Goal: Task Accomplishment & Management: Complete application form

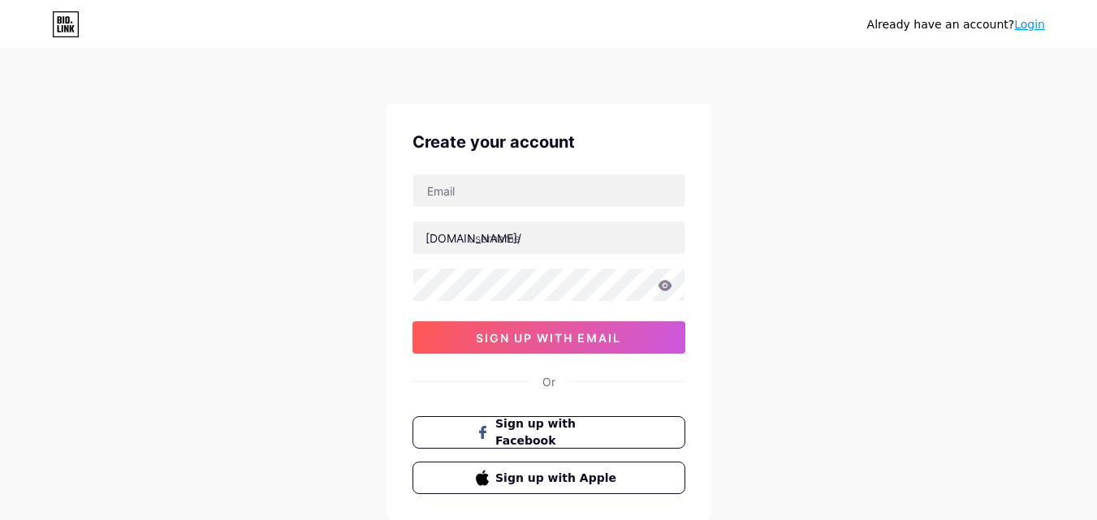
click at [520, 195] on input "text" at bounding box center [548, 191] width 271 height 32
type input "[EMAIL_ADDRESS][DOMAIN_NAME]"
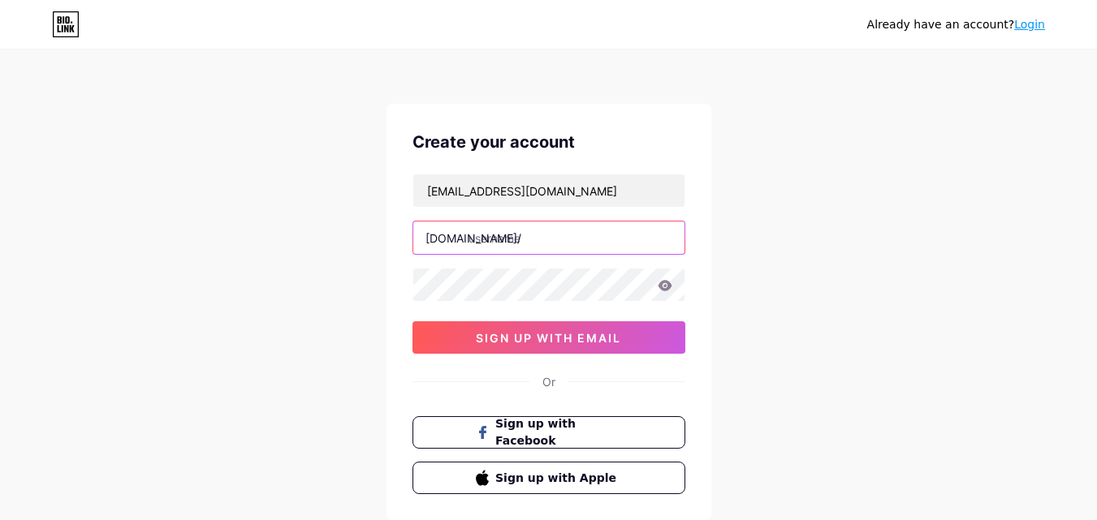
click at [533, 238] on input "text" at bounding box center [548, 238] width 271 height 32
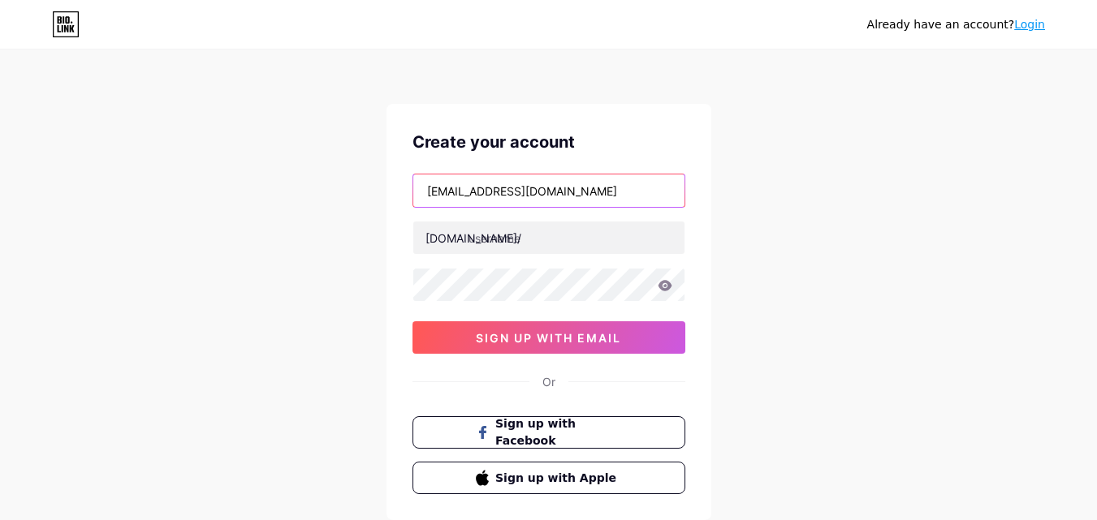
drag, startPoint x: 520, startPoint y: 192, endPoint x: 403, endPoint y: 188, distance: 117.8
click at [403, 188] on div "Create your account [EMAIL_ADDRESS][DOMAIN_NAME] [DOMAIN_NAME]/ 0cAFcWeA4q5BkFL…" at bounding box center [548, 312] width 325 height 417
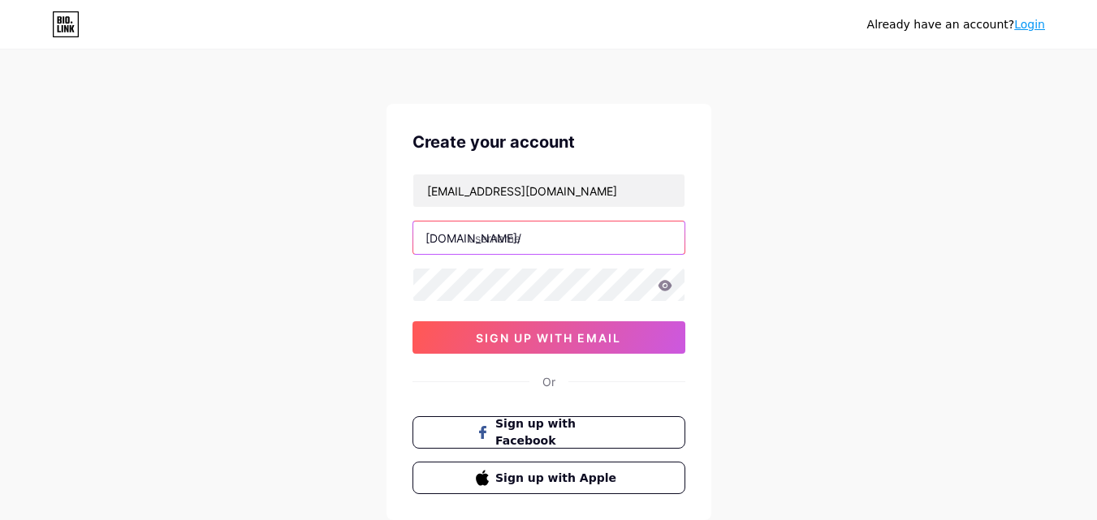
click at [507, 244] on input "text" at bounding box center [548, 238] width 271 height 32
paste input "kickfoosballtables"
type input "kickfoosballtables"
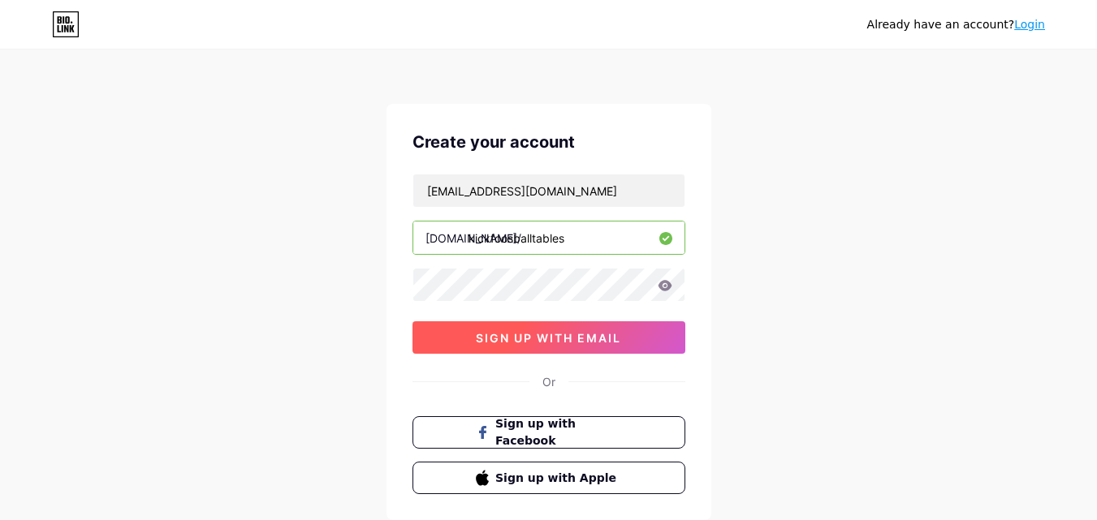
click at [579, 334] on span "sign up with email" at bounding box center [548, 338] width 145 height 14
